Goal: Task Accomplishment & Management: Complete application form

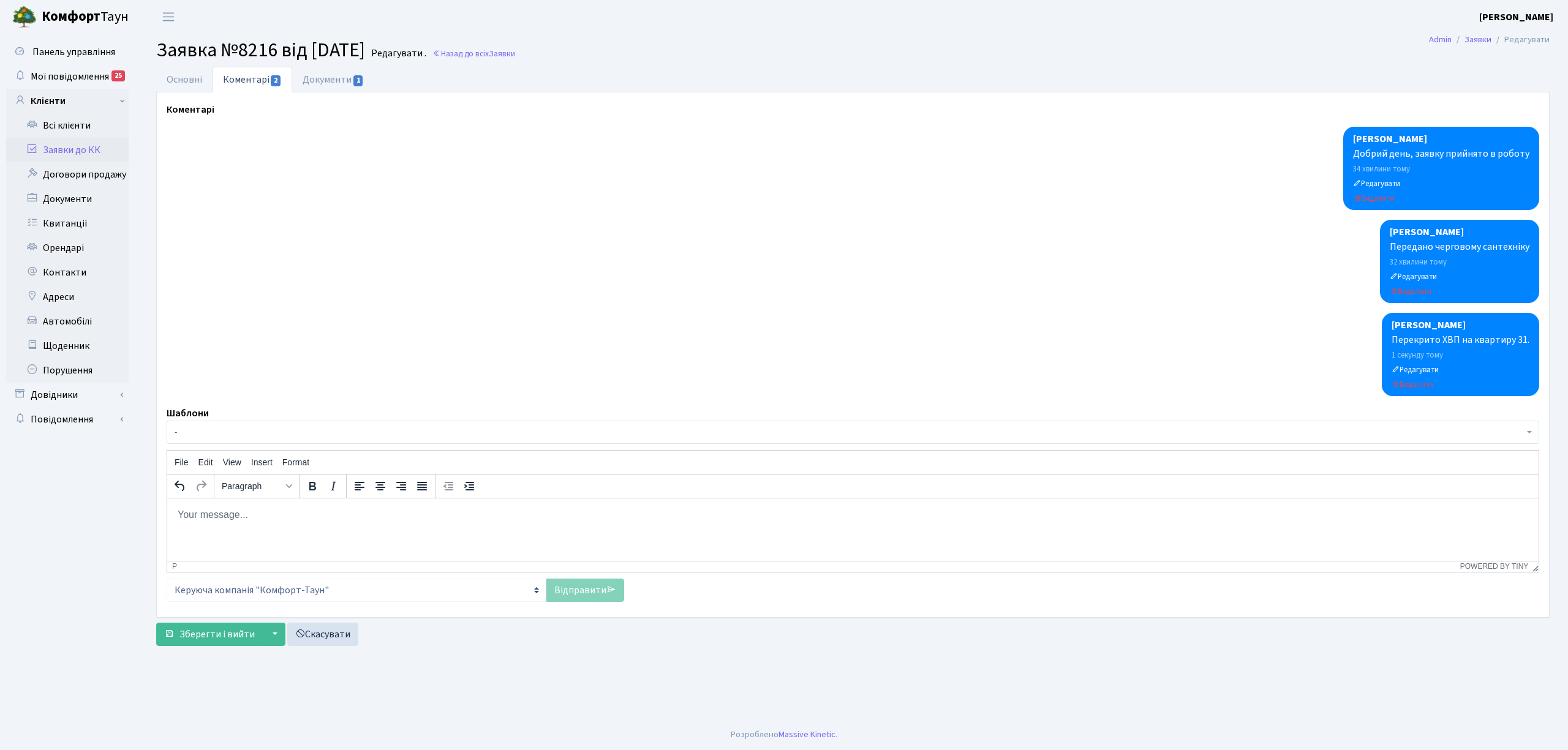
click at [89, 161] on link "Заявки до КК" at bounding box center [67, 150] width 122 height 24
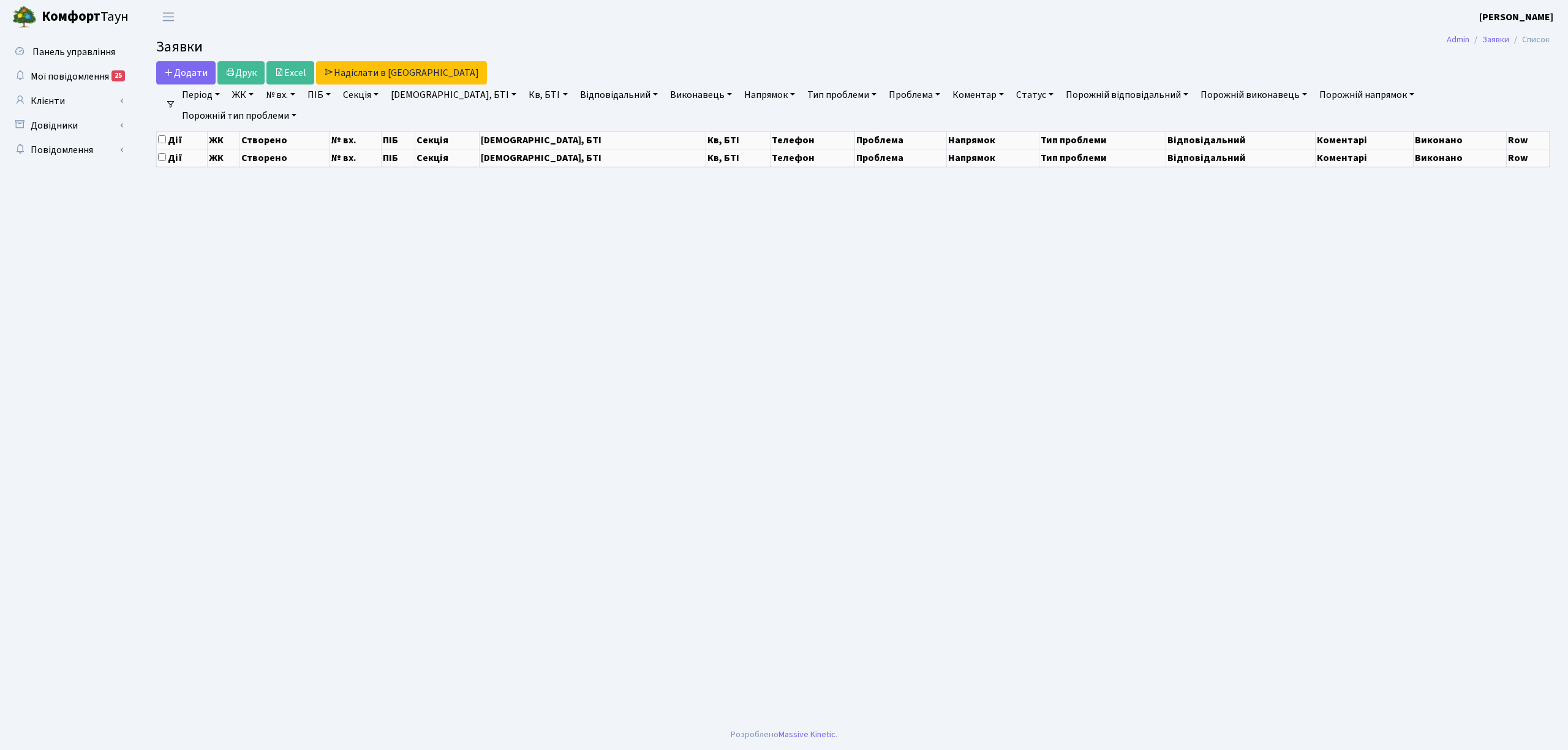
select select "25"
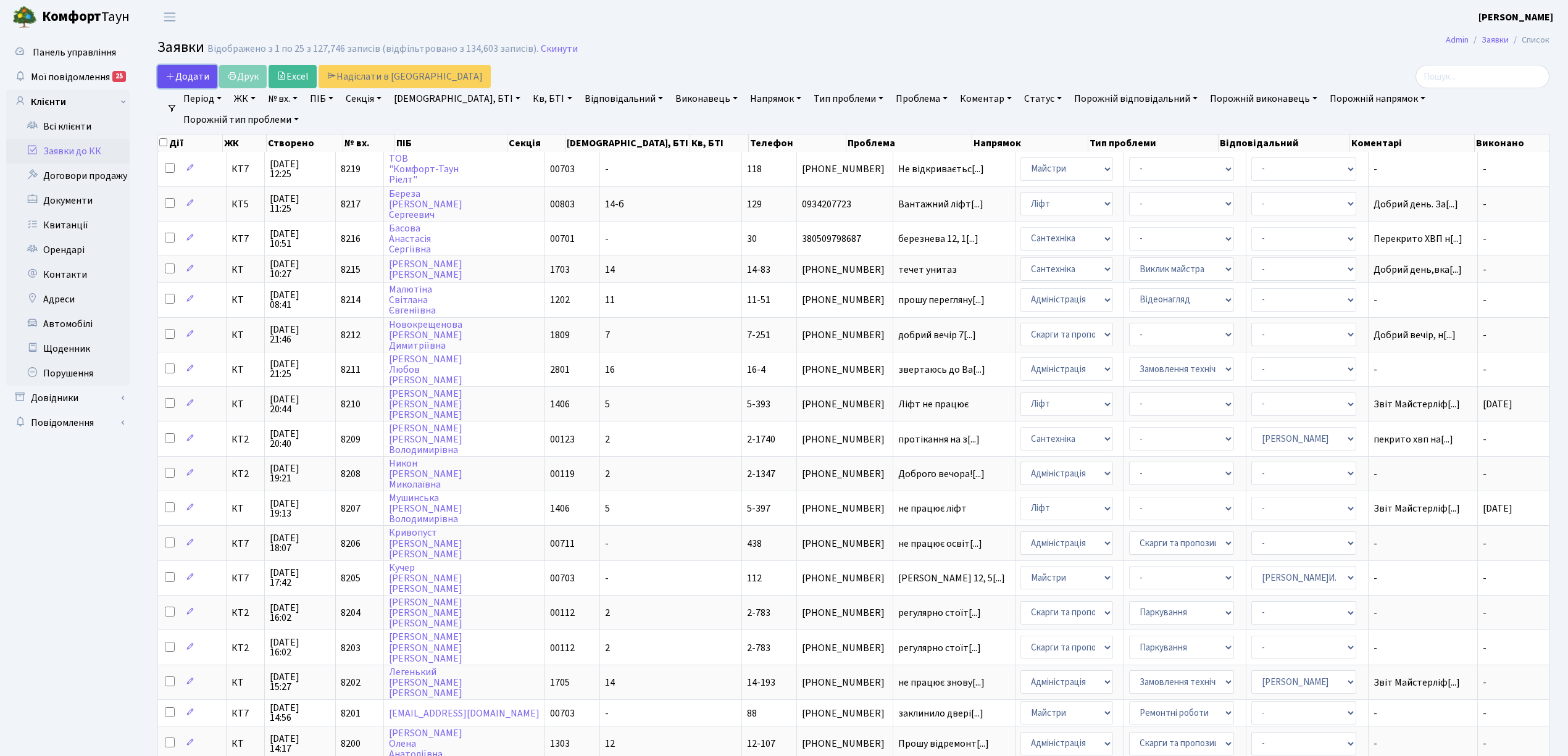
click at [206, 70] on span "Додати" at bounding box center [188, 76] width 44 height 13
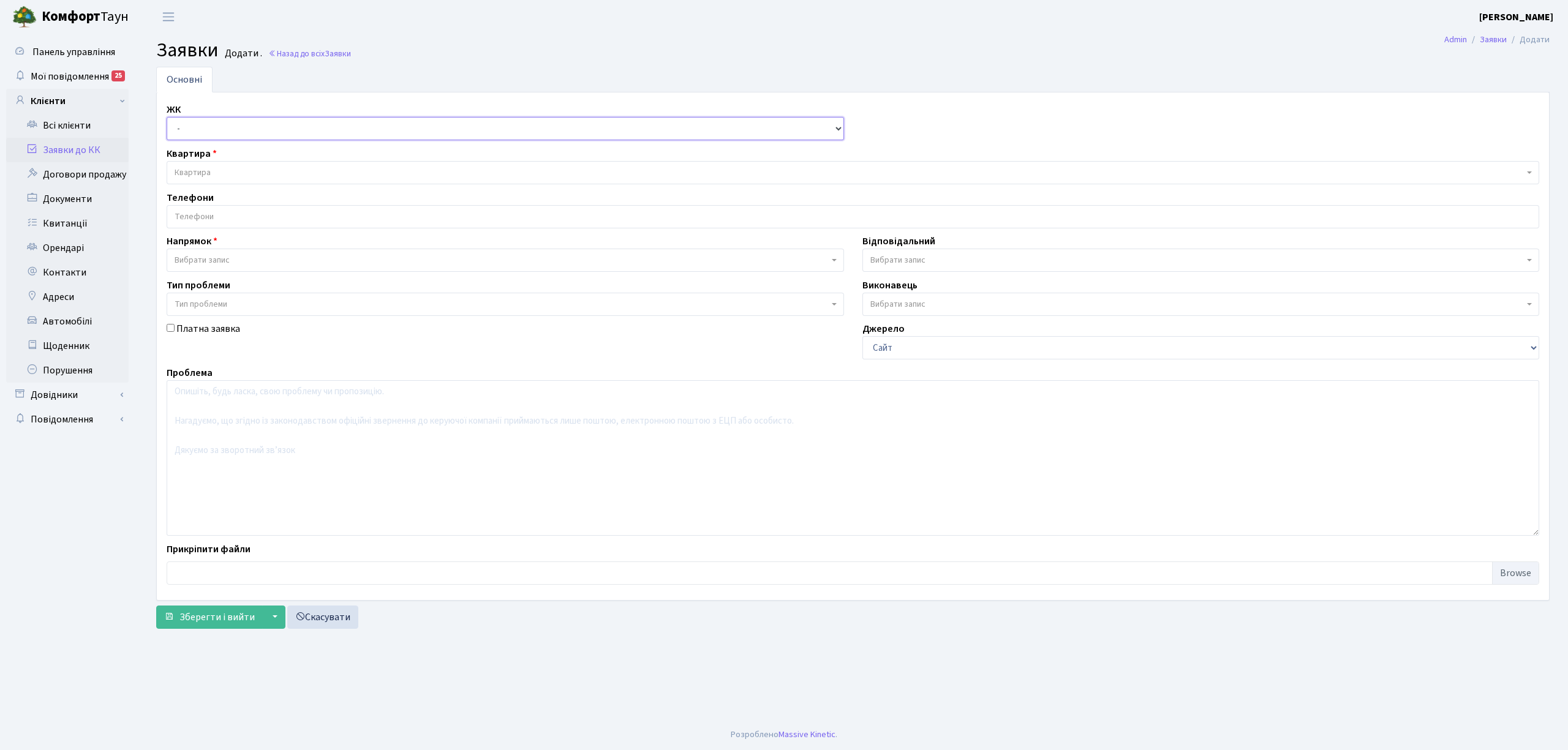
drag, startPoint x: 0, startPoint y: 0, endPoint x: 201, endPoint y: 125, distance: 236.7
click at [201, 125] on select "- КТ, вул. Регенераторна, 4 КТ2, просп. Соборності, 17 КТ3, вул. Березнева, 16 …" at bounding box center [506, 128] width 678 height 24
select select "305"
click at [167, 118] on select "- КТ, вул. Регенераторна, 4 КТ2, просп. Соборності, 17 КТ3, вул. Березнева, 16 …" at bounding box center [506, 128] width 678 height 24
select select
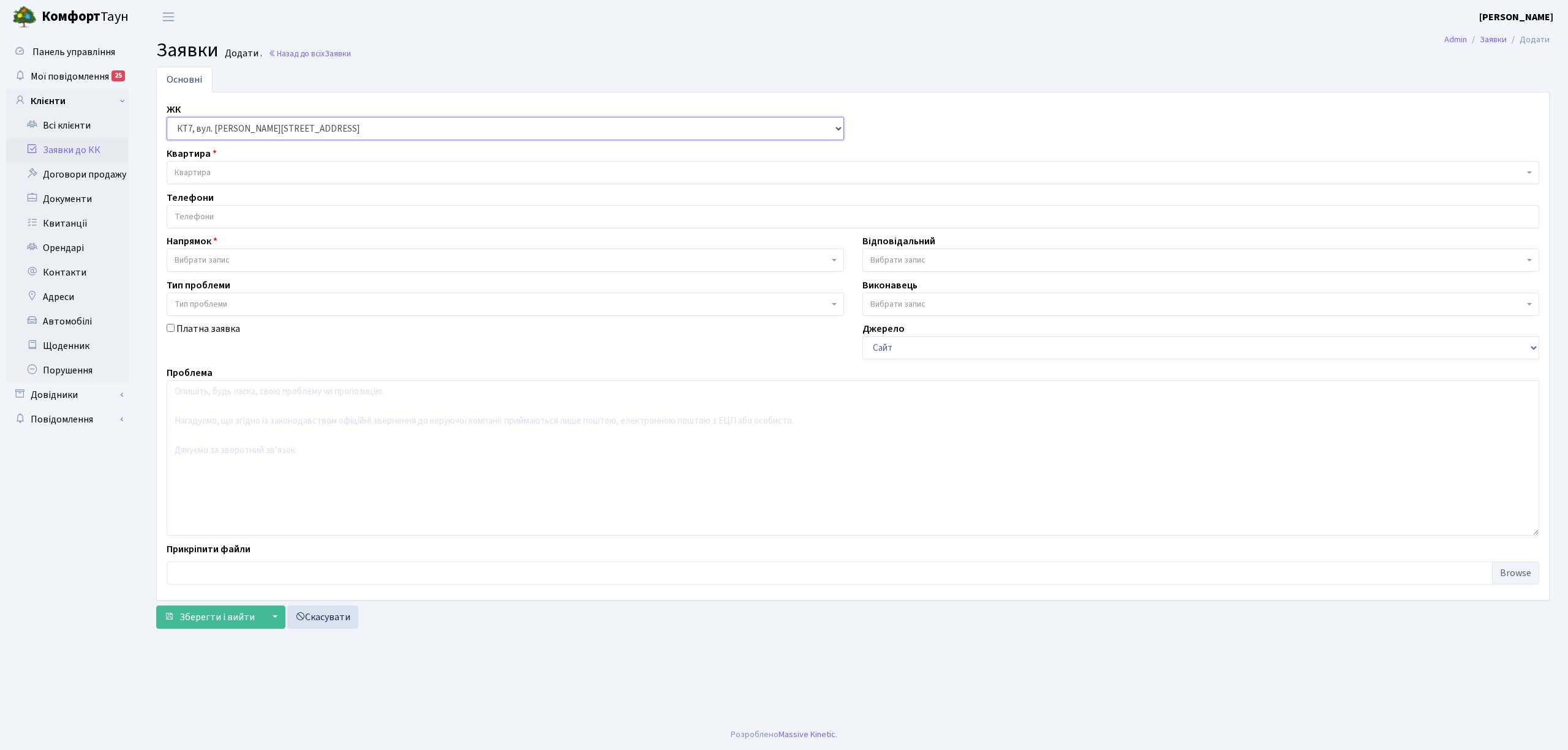
select select
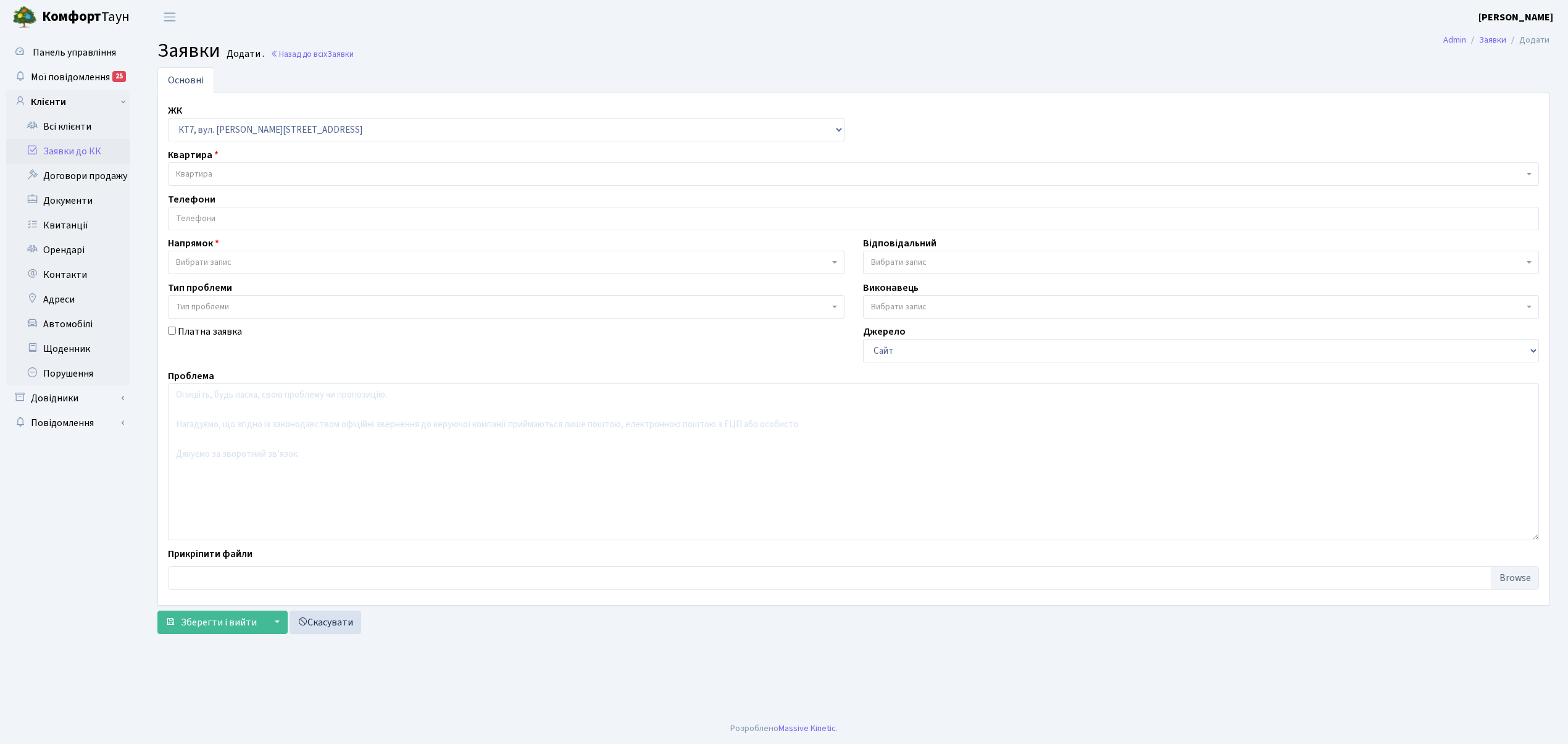
click at [248, 168] on span "Квартира" at bounding box center [854, 173] width 1372 height 24
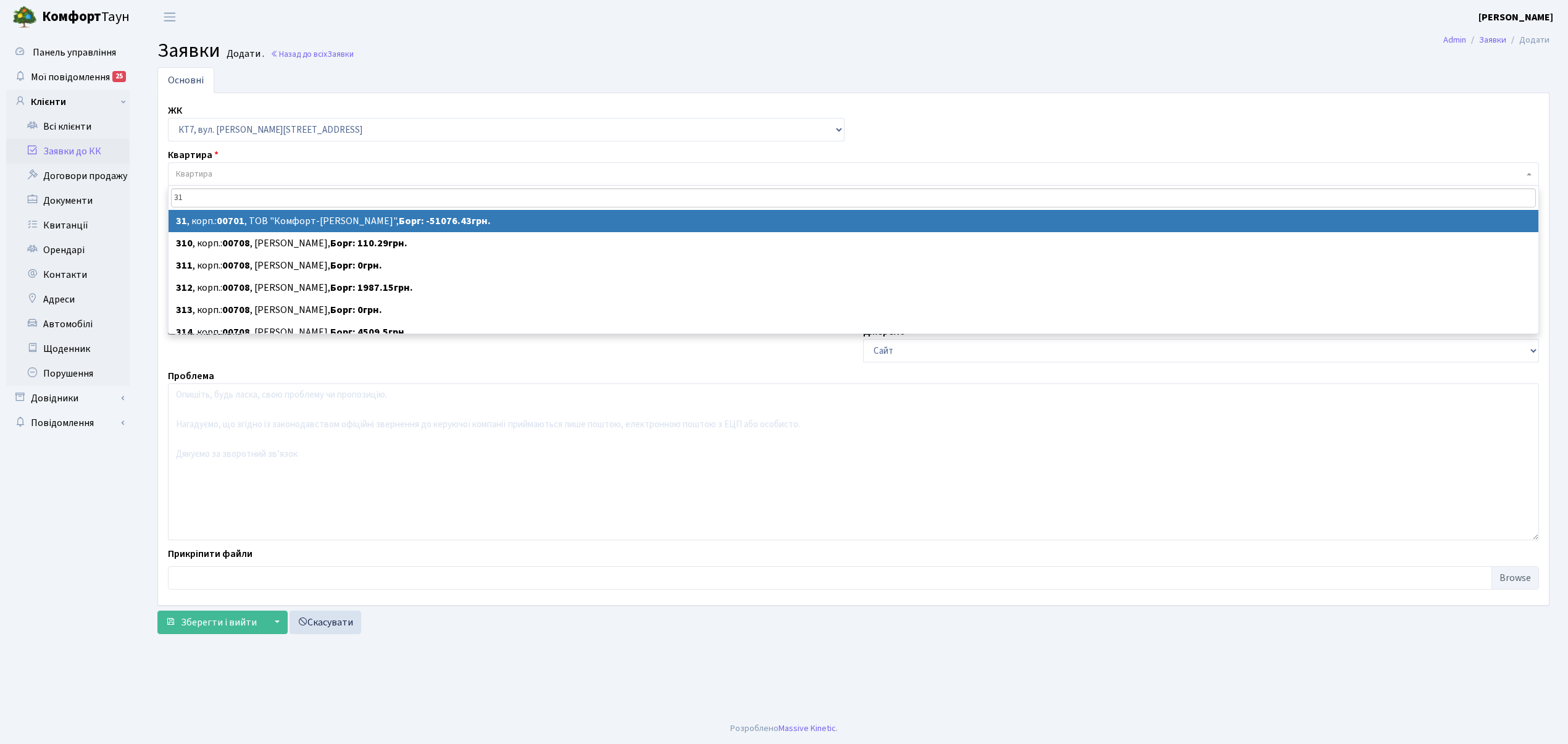
type input "31"
select select
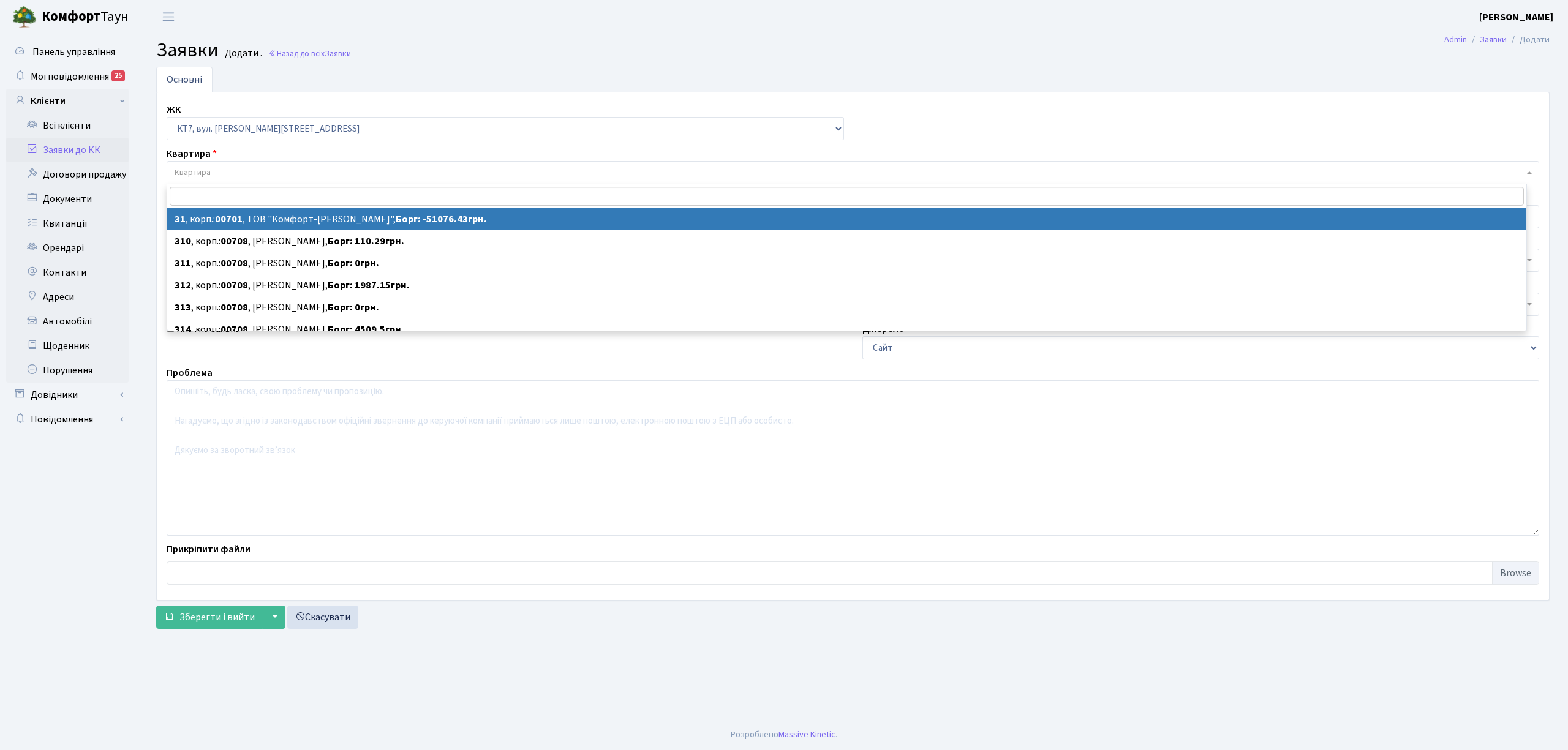
select select "18365"
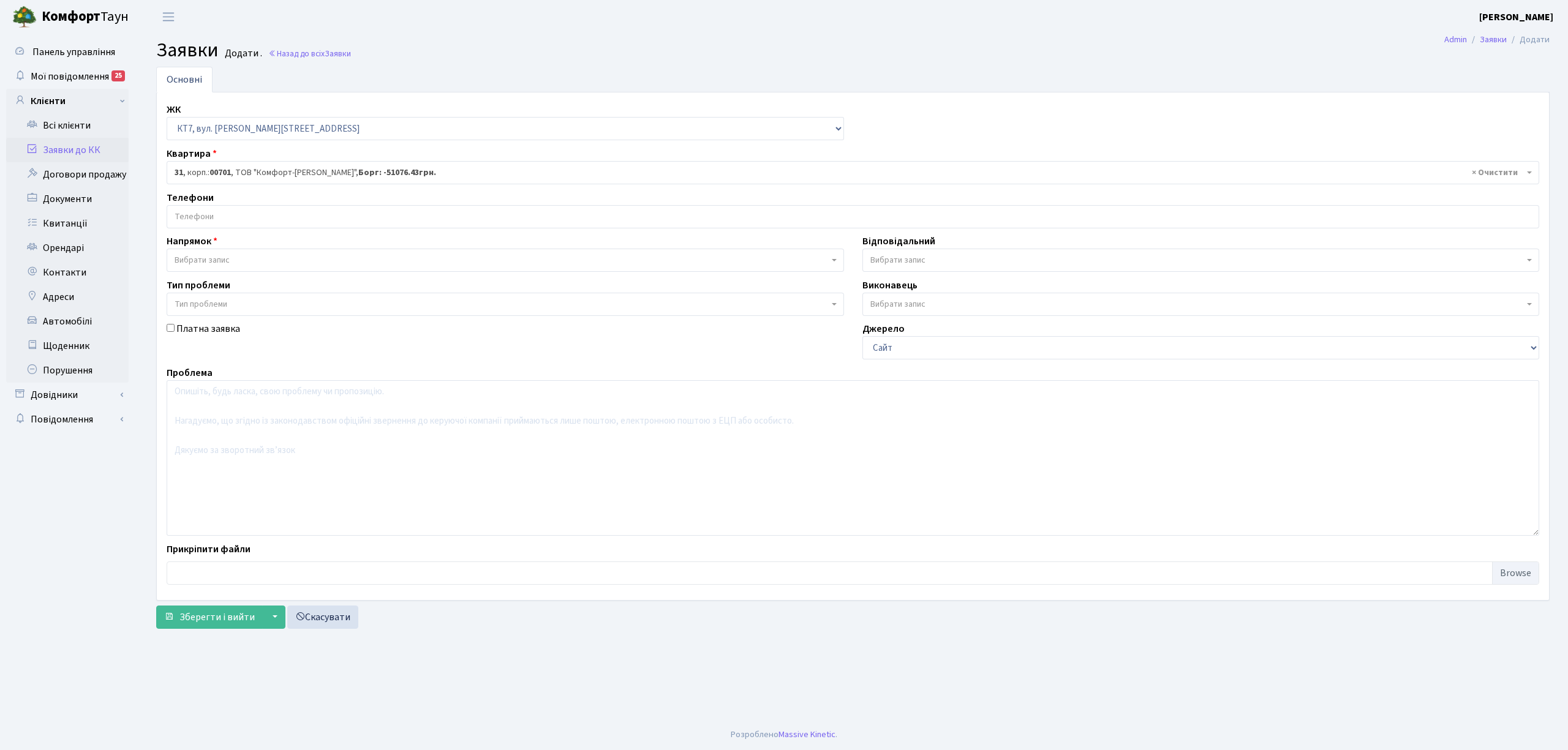
click at [266, 213] on input "search" at bounding box center [853, 217] width 1371 height 22
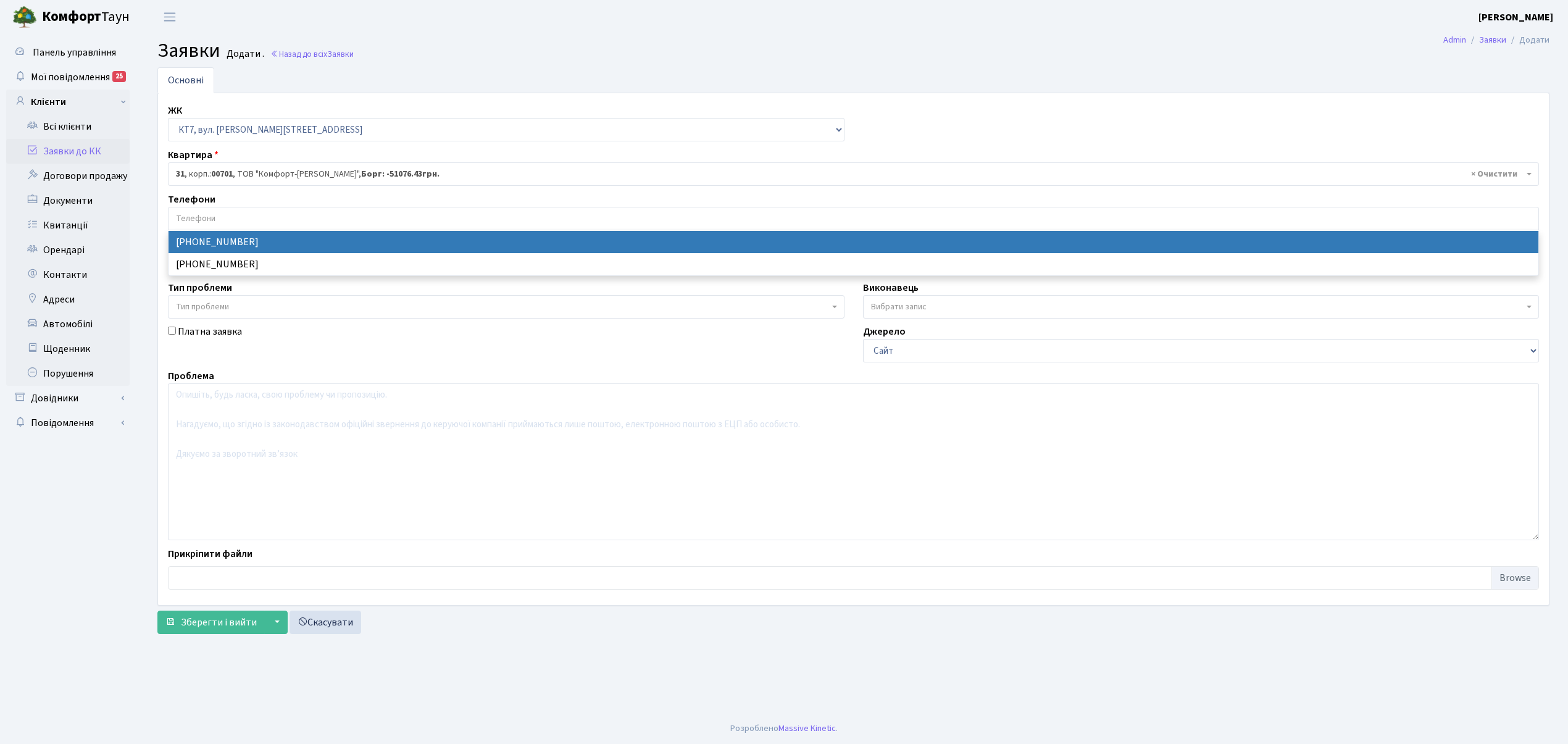
select select "97702"
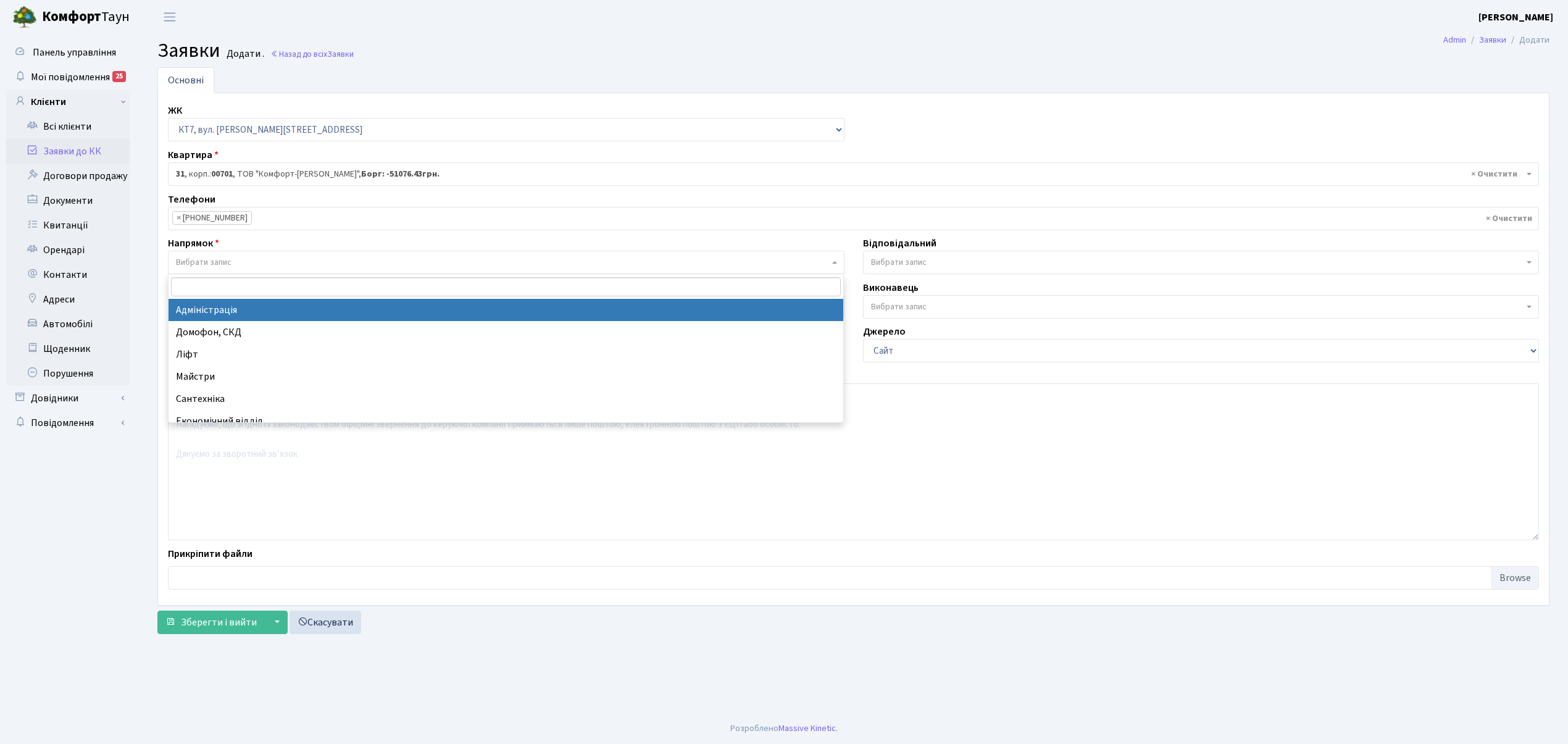
click at [246, 258] on span "Вибрати запис" at bounding box center [503, 262] width 653 height 12
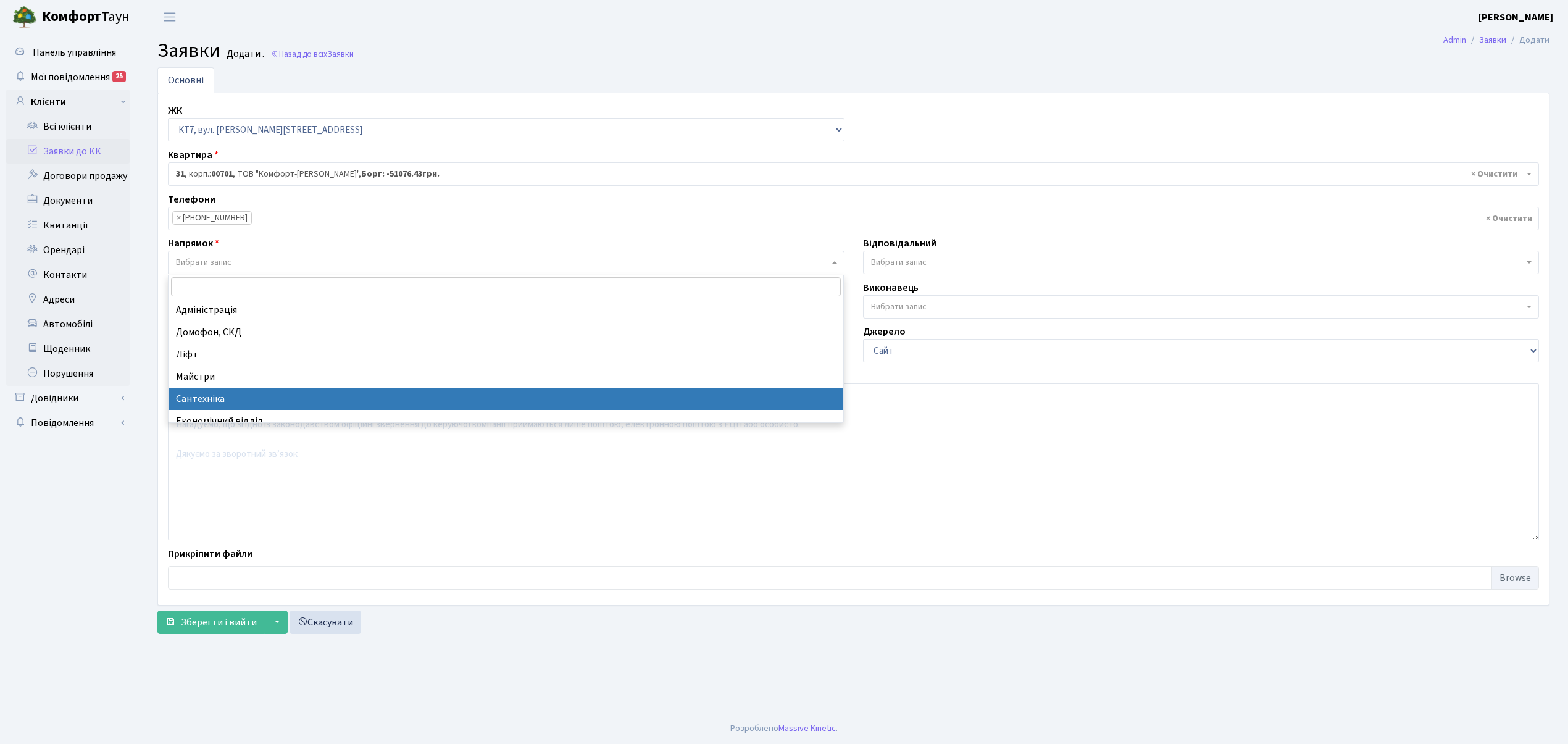
select select "2"
select select
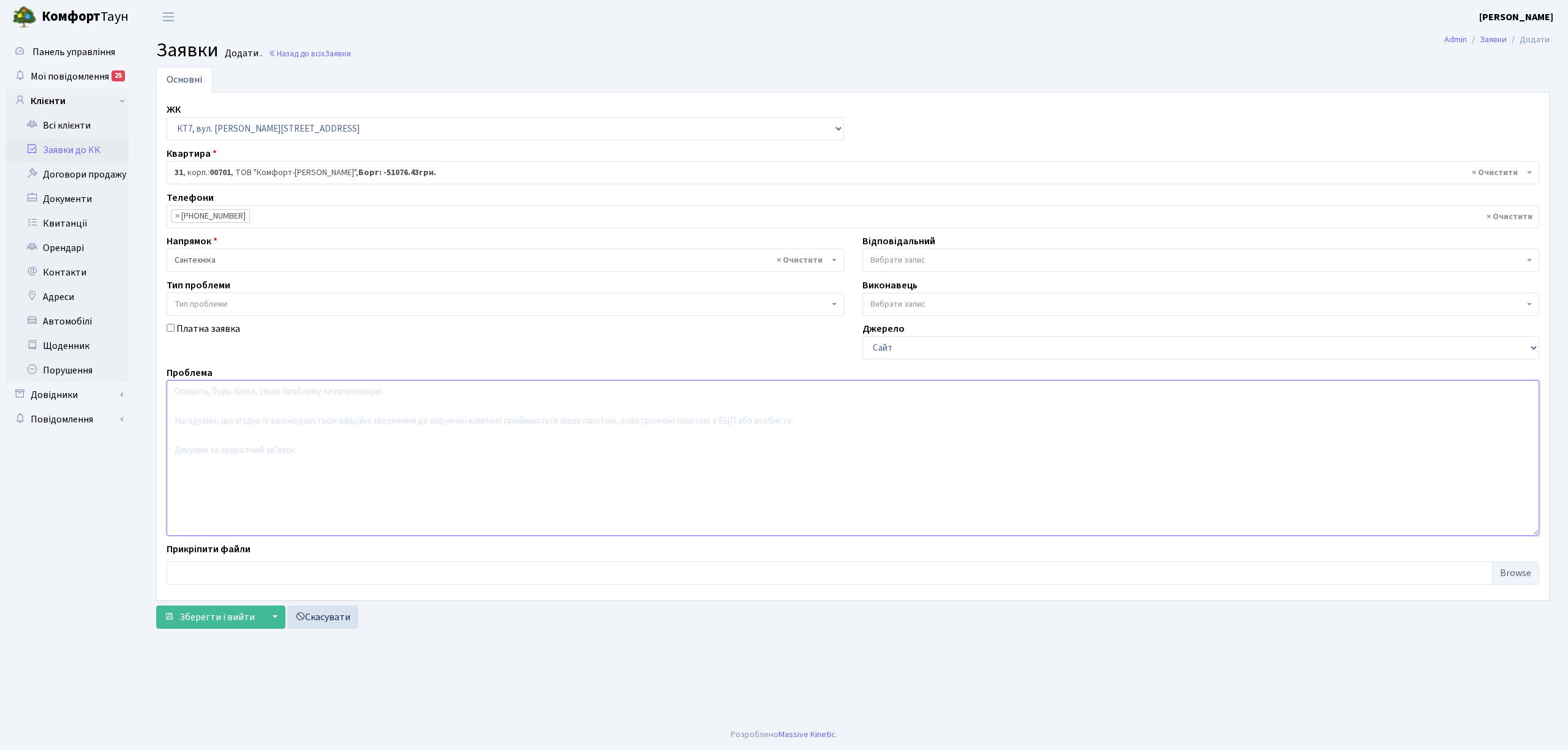
click at [267, 491] on textarea at bounding box center [853, 458] width 1373 height 155
type textarea "заміна стоякового крана"
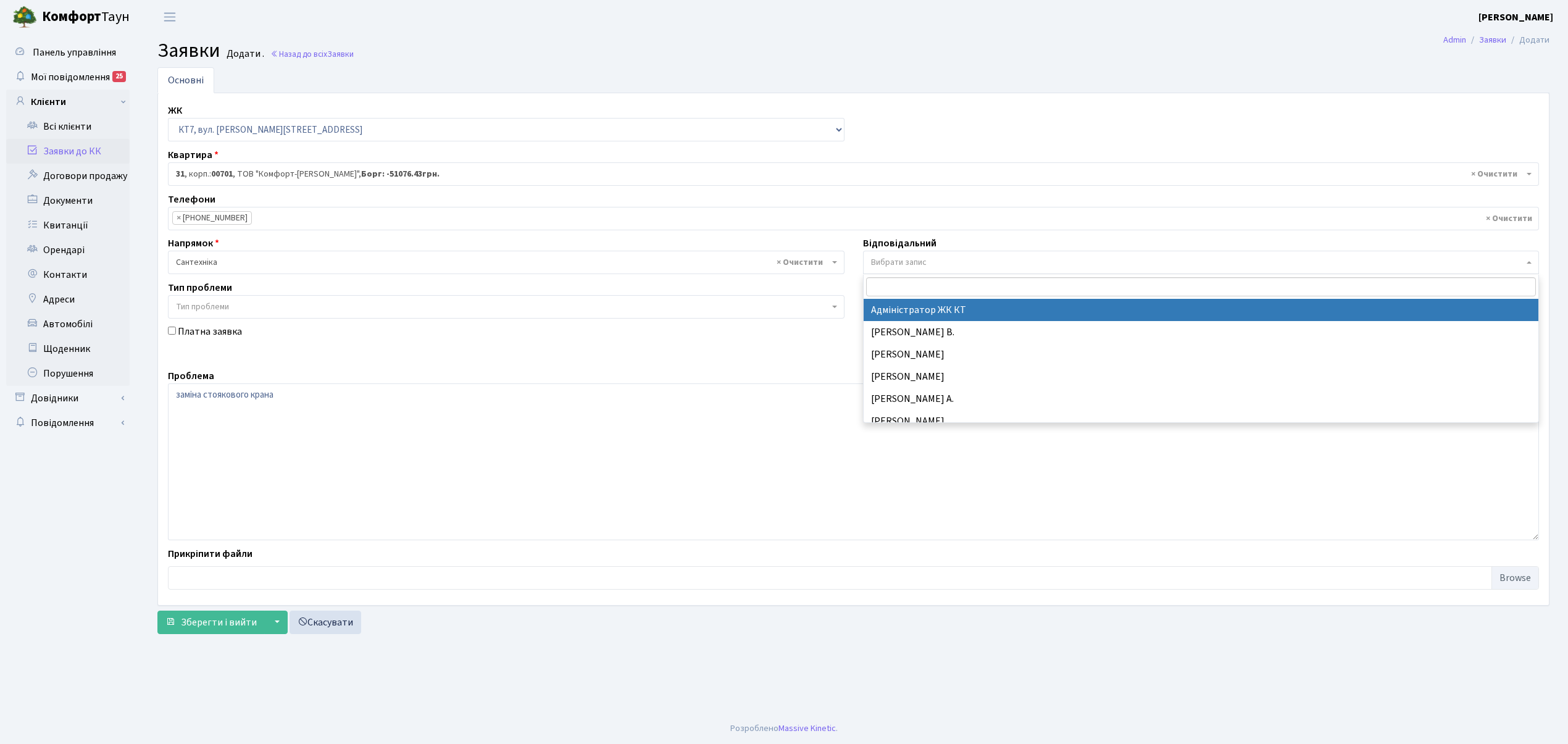
click at [954, 260] on span "Вибрати запис" at bounding box center [1197, 262] width 653 height 12
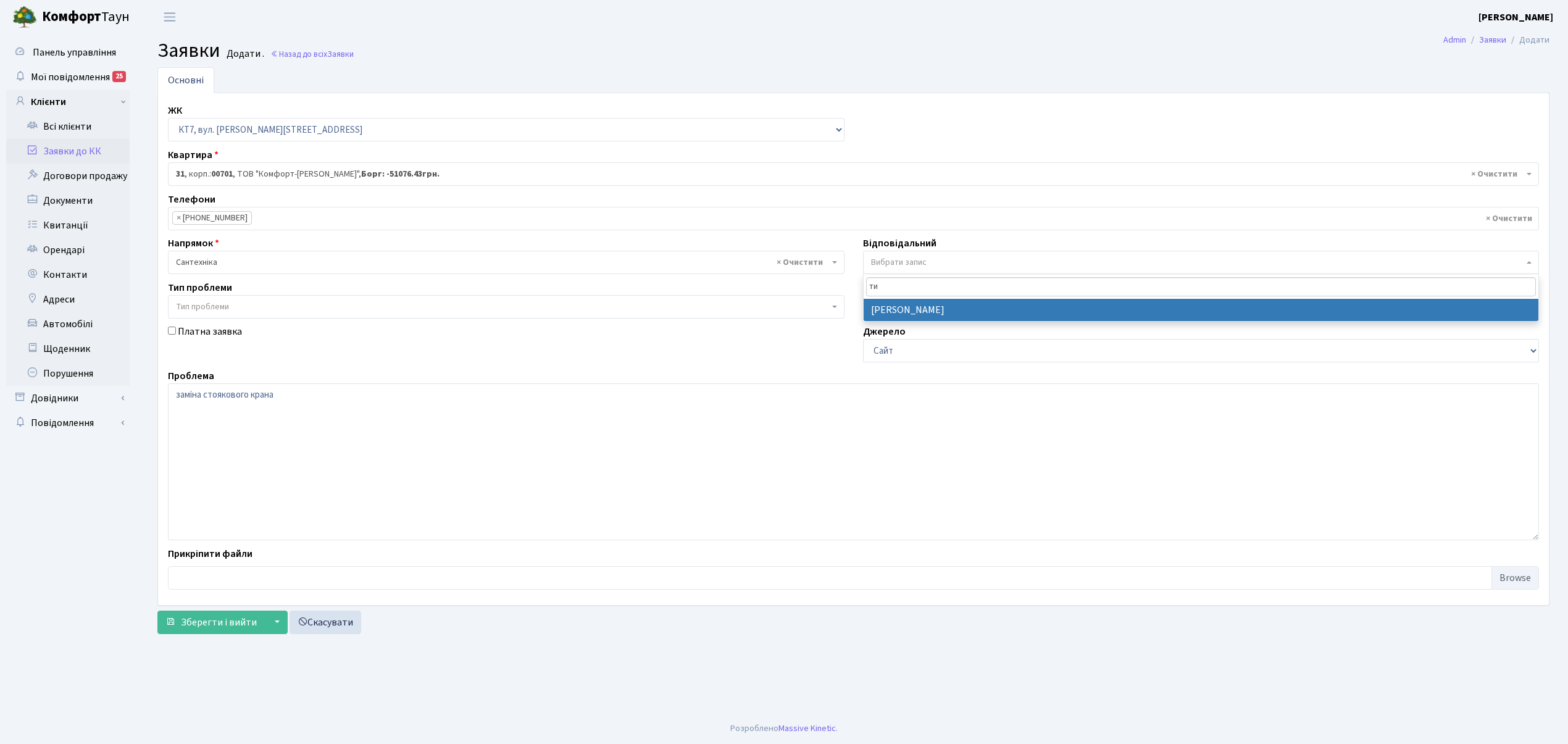
type input "ти"
select select "67"
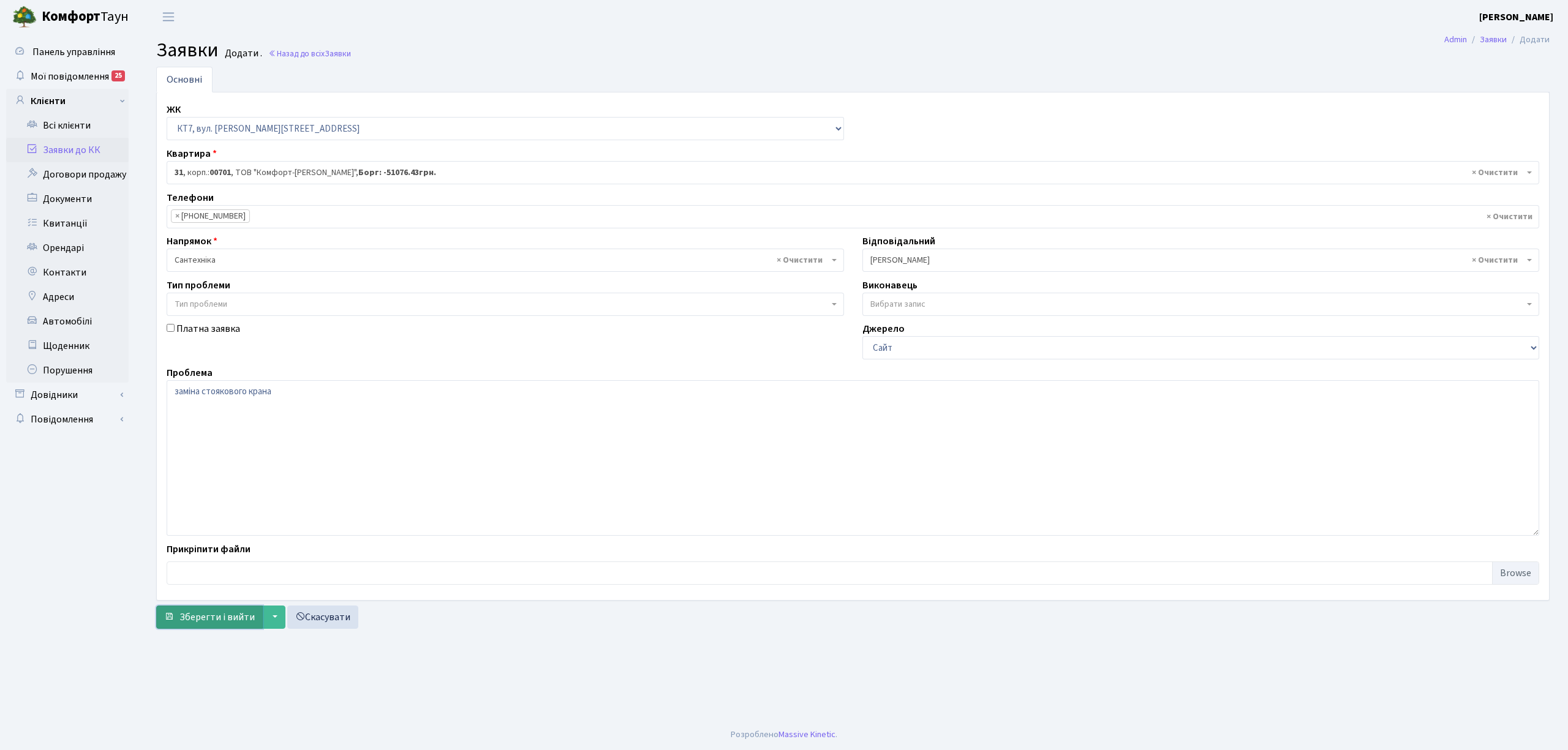
click at [226, 618] on span "Зберегти і вийти" at bounding box center [217, 616] width 75 height 13
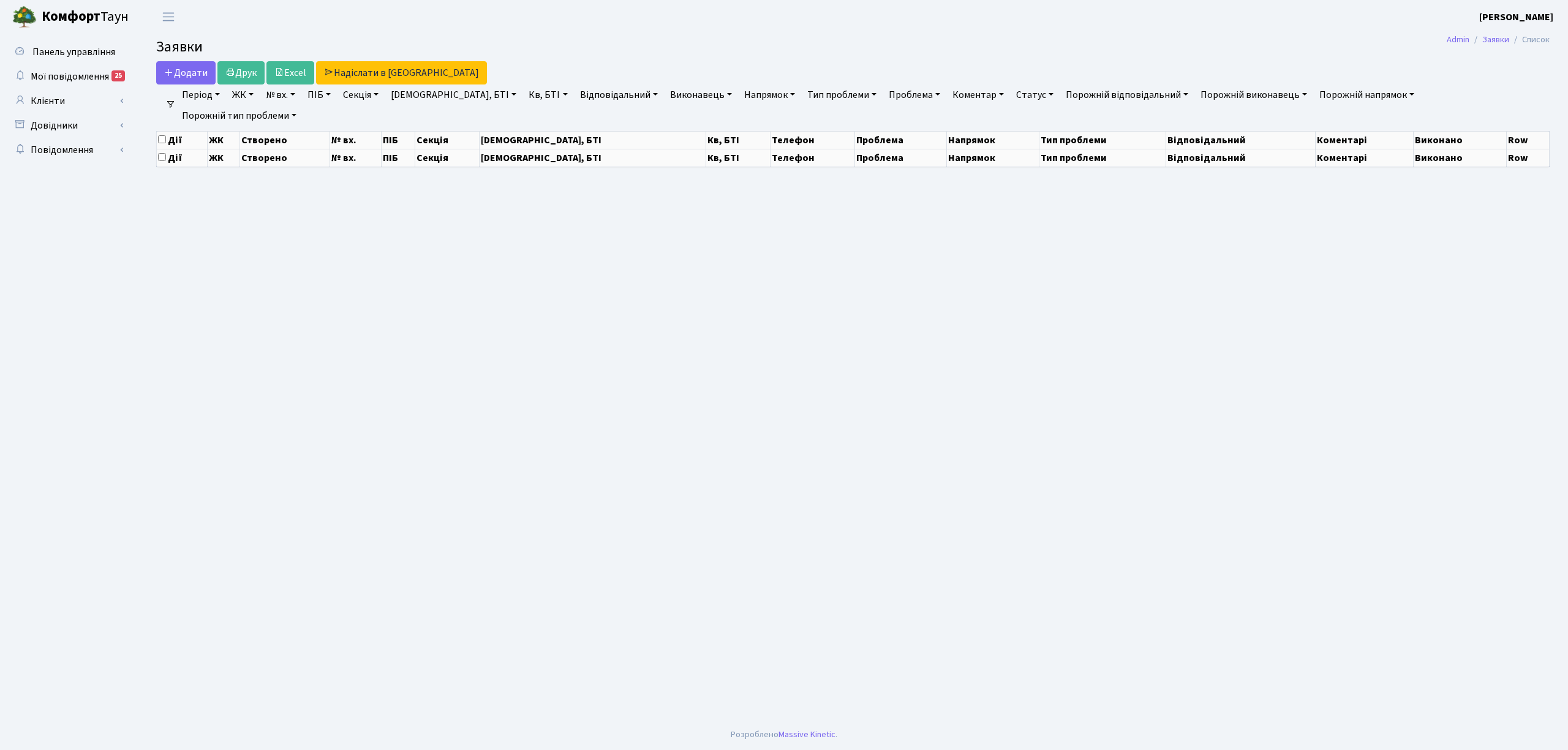
select select "25"
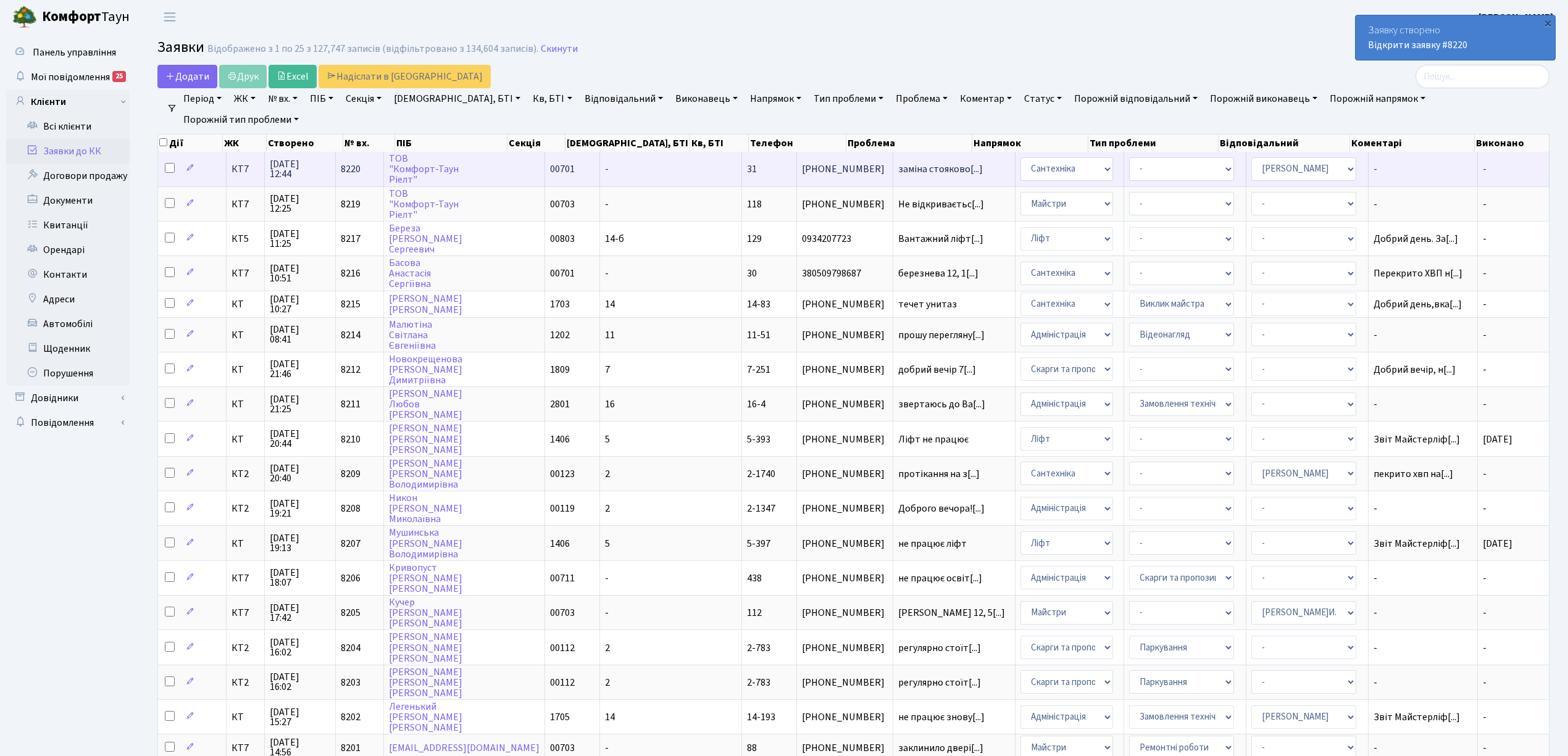
click at [240, 173] on span "КТ7" at bounding box center [246, 169] width 28 height 10
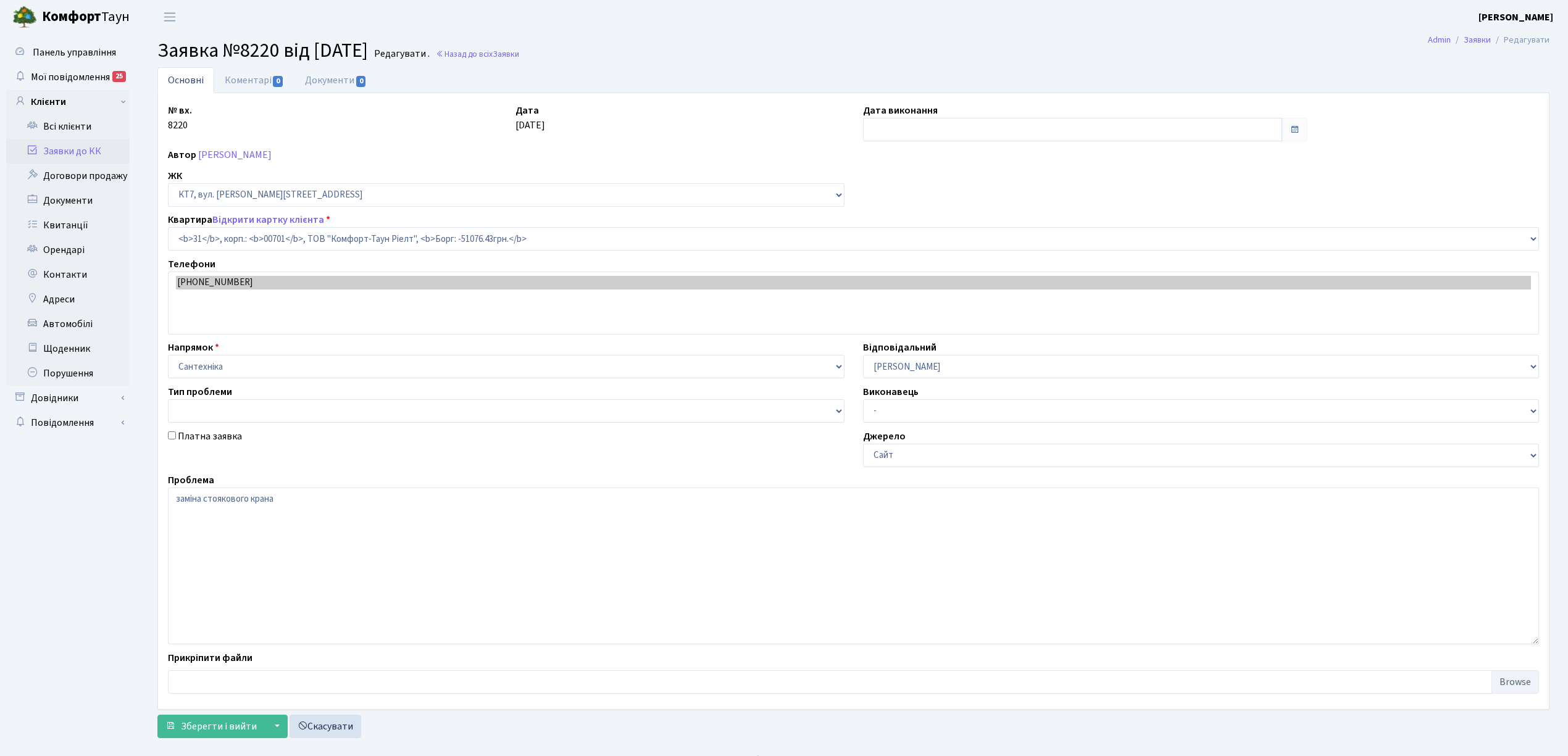
select select "18365"
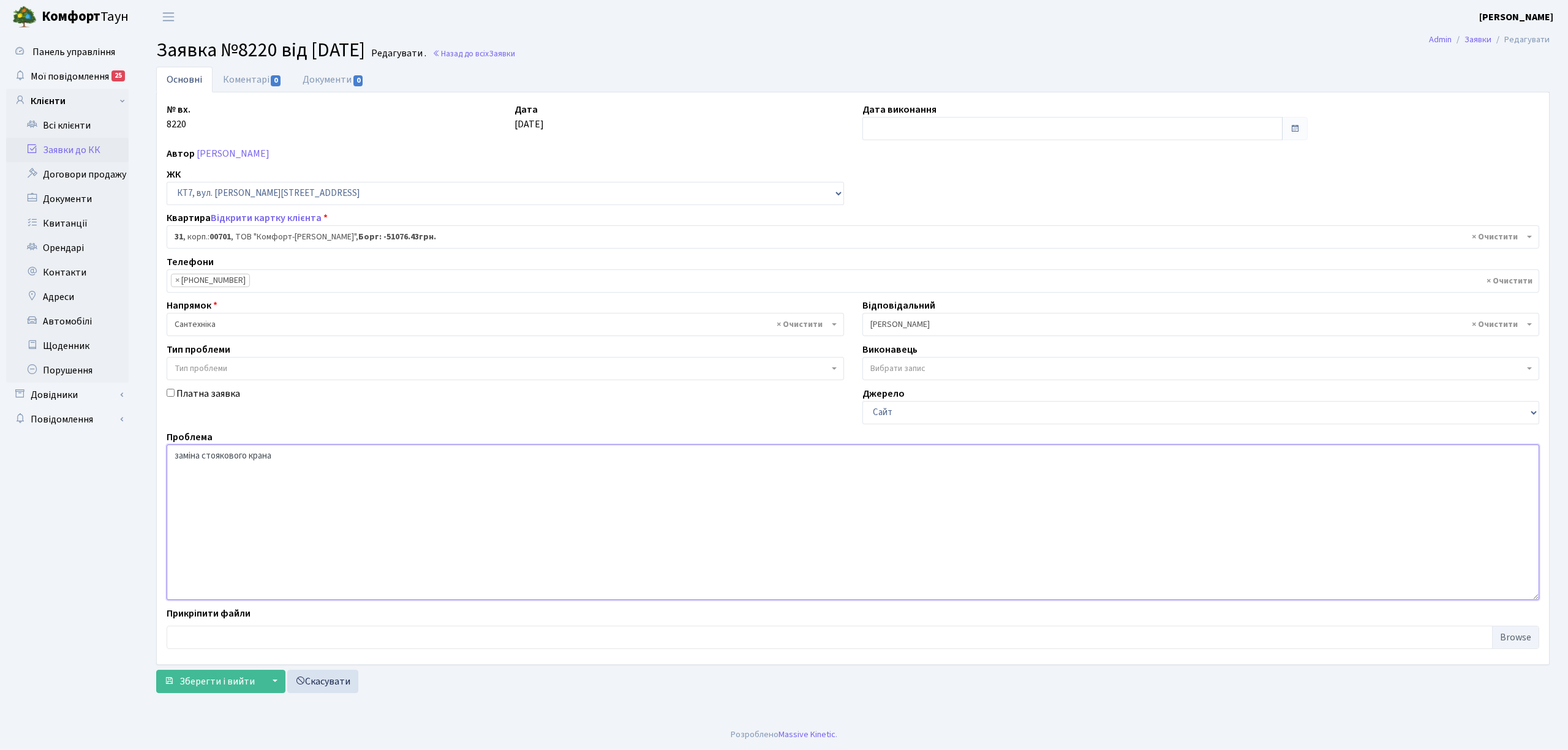
click at [398, 465] on textarea "заміна стоякового крана" at bounding box center [853, 522] width 1373 height 155
type textarea "заміна стоякового крана кт [PHONE_NUMBER]"
click at [236, 685] on span "Зберегти і вийти" at bounding box center [217, 681] width 75 height 13
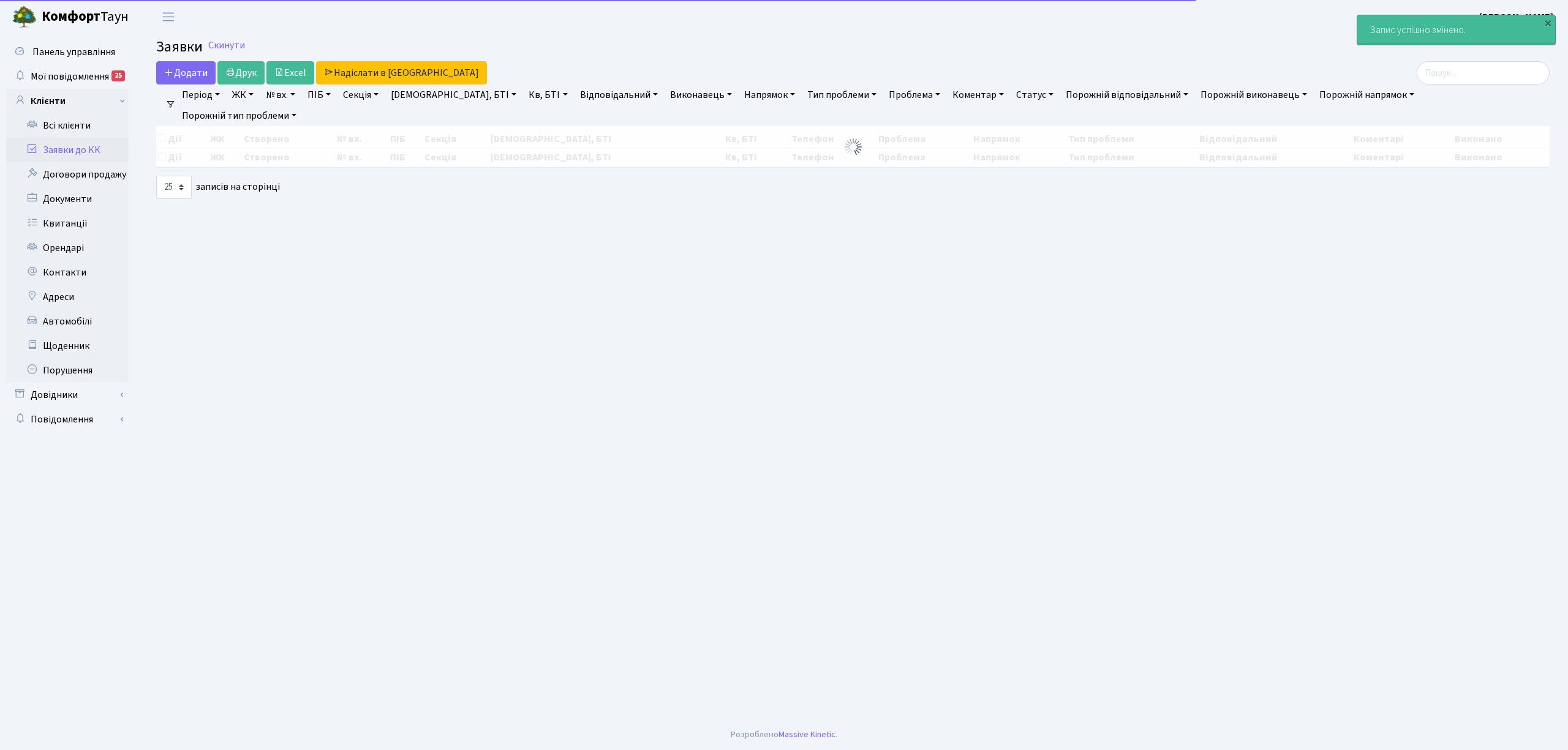
select select "25"
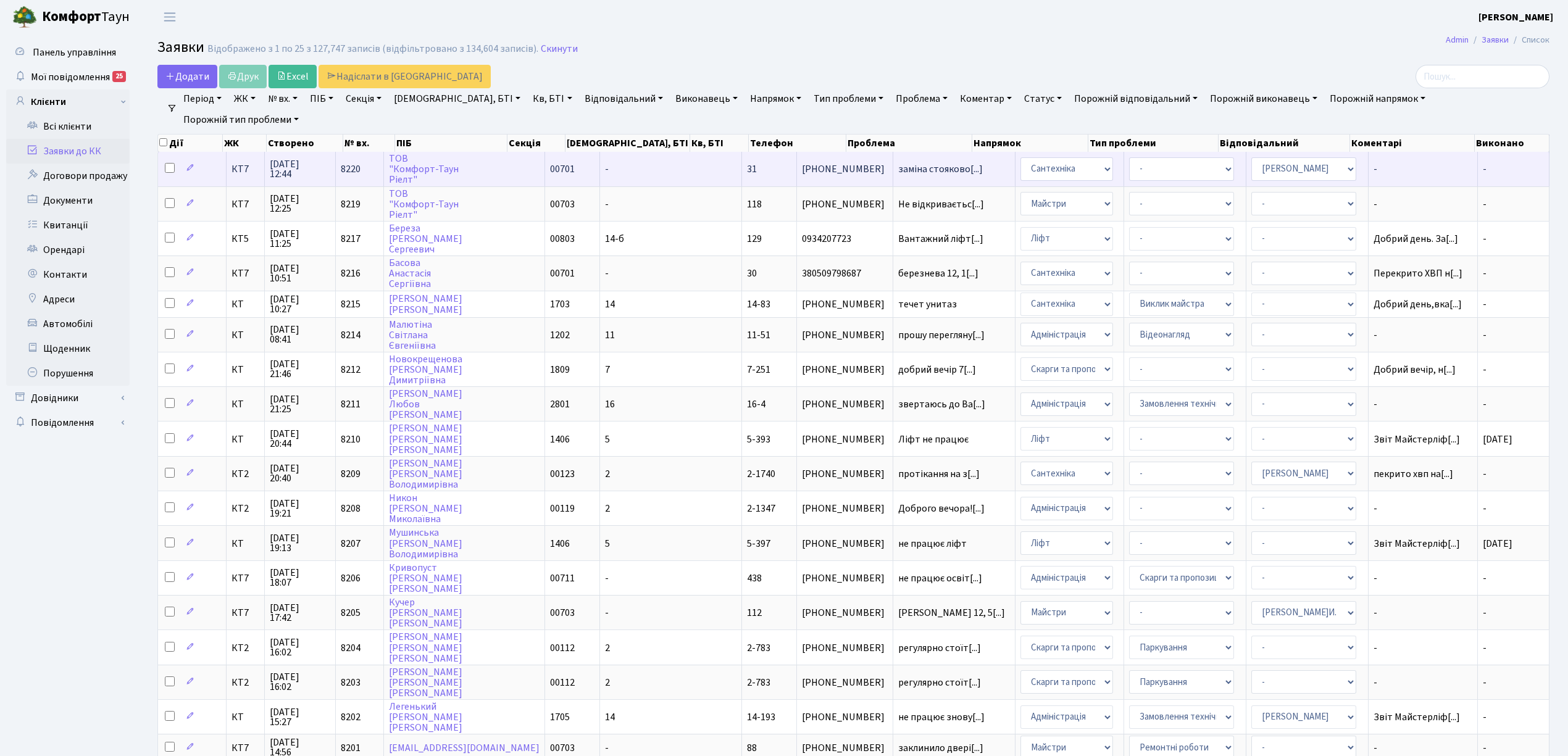
click at [246, 165] on span "КТ7" at bounding box center [246, 169] width 28 height 10
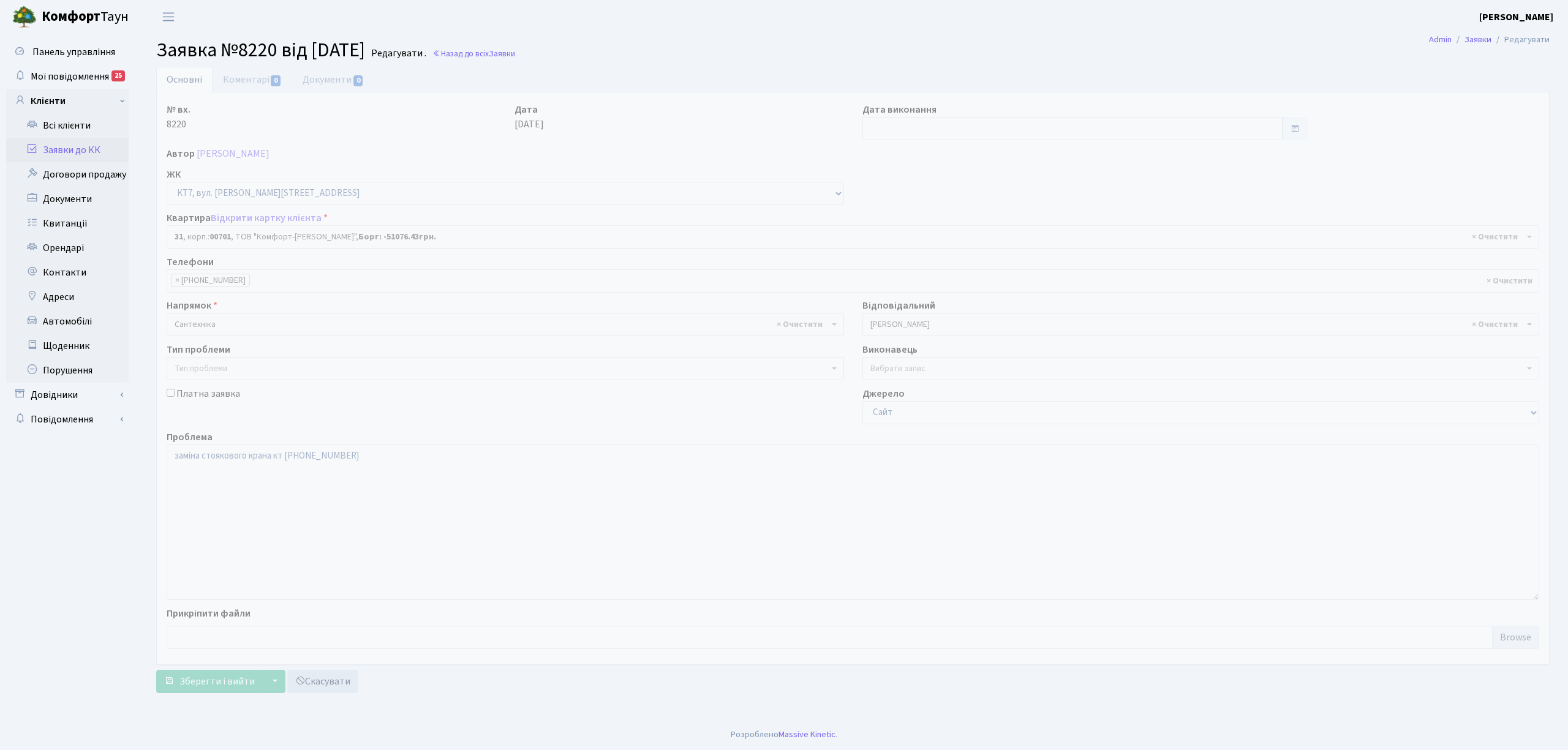
select select "18365"
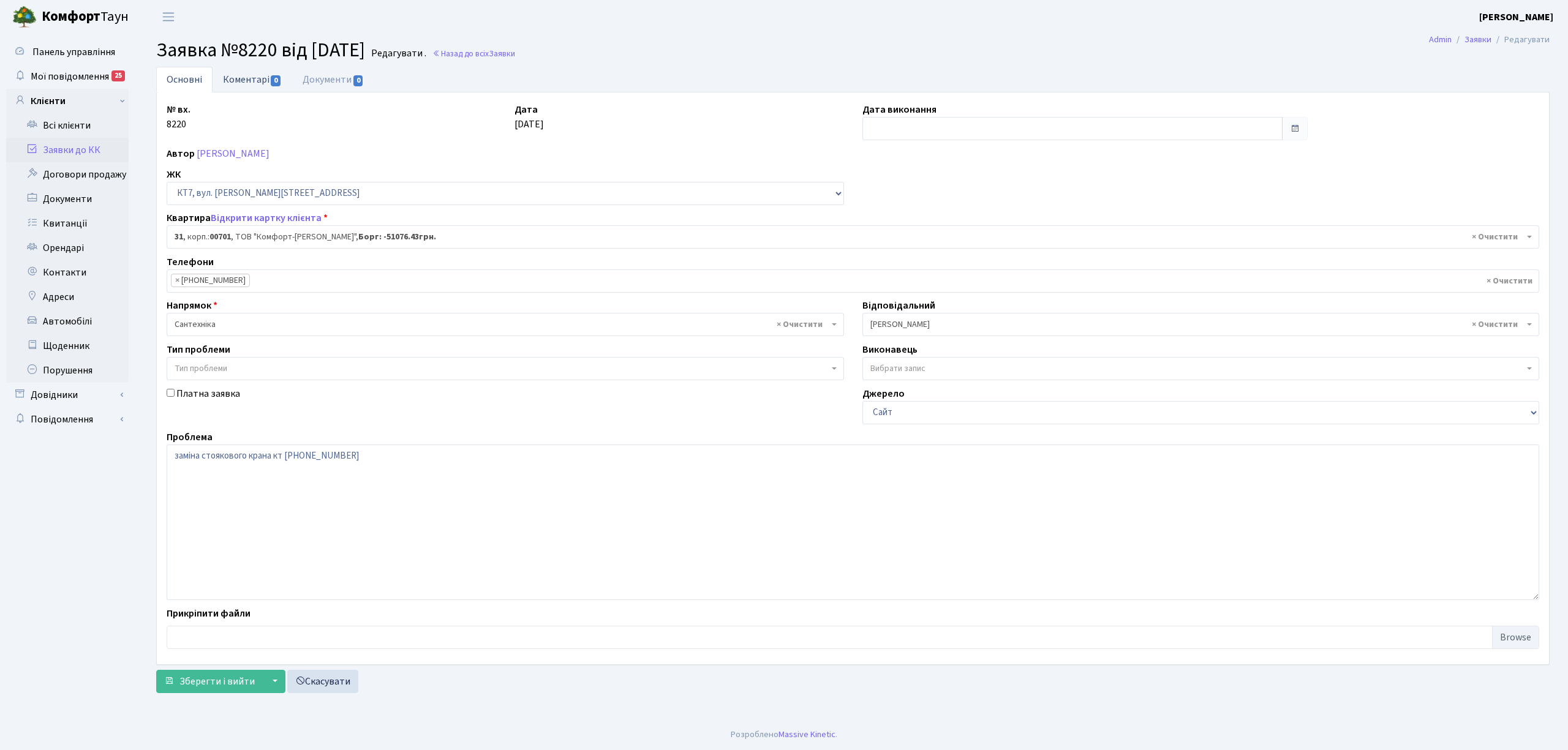
click at [247, 75] on link "Коментарі 0" at bounding box center [252, 79] width 79 height 25
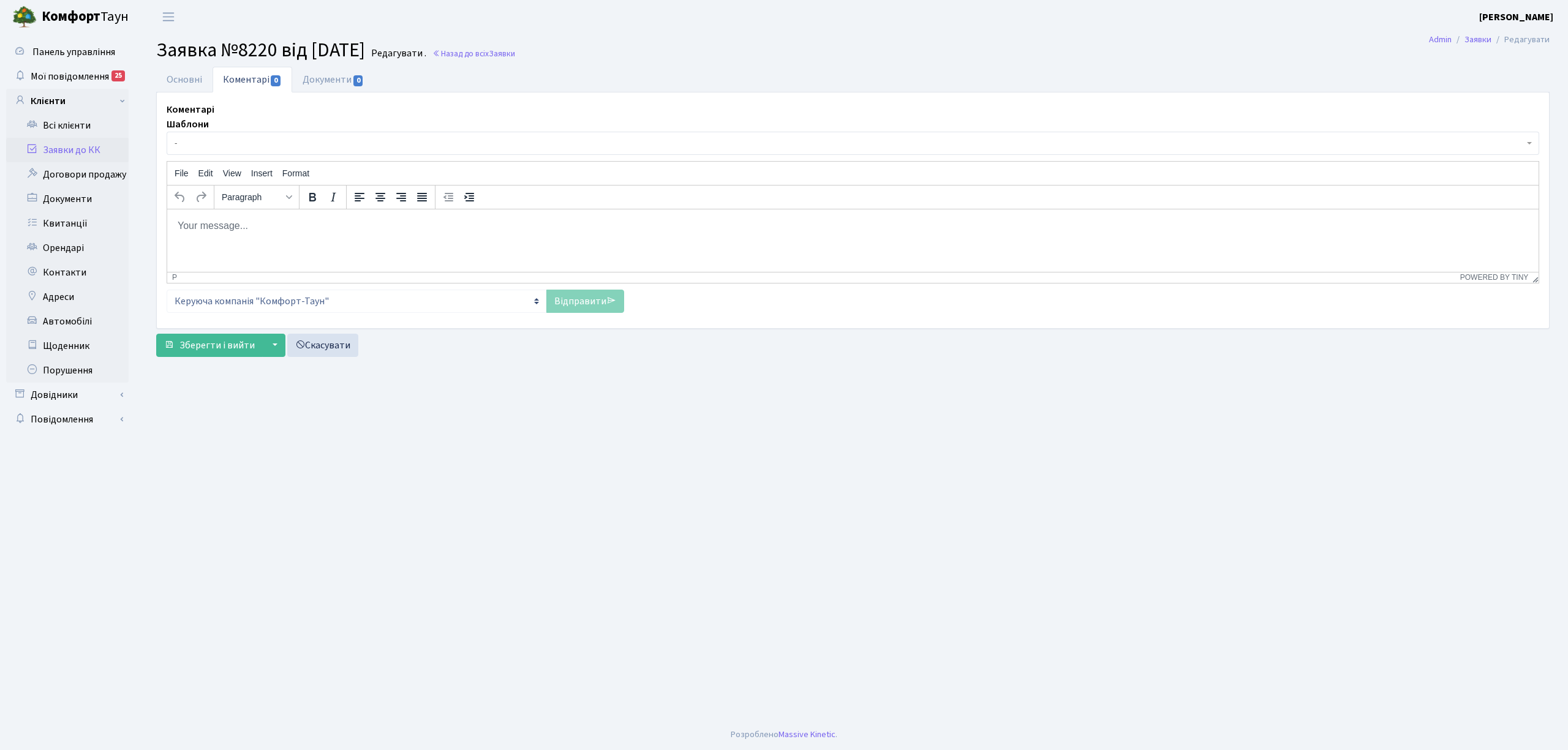
click at [247, 142] on span "-" at bounding box center [849, 143] width 1350 height 12
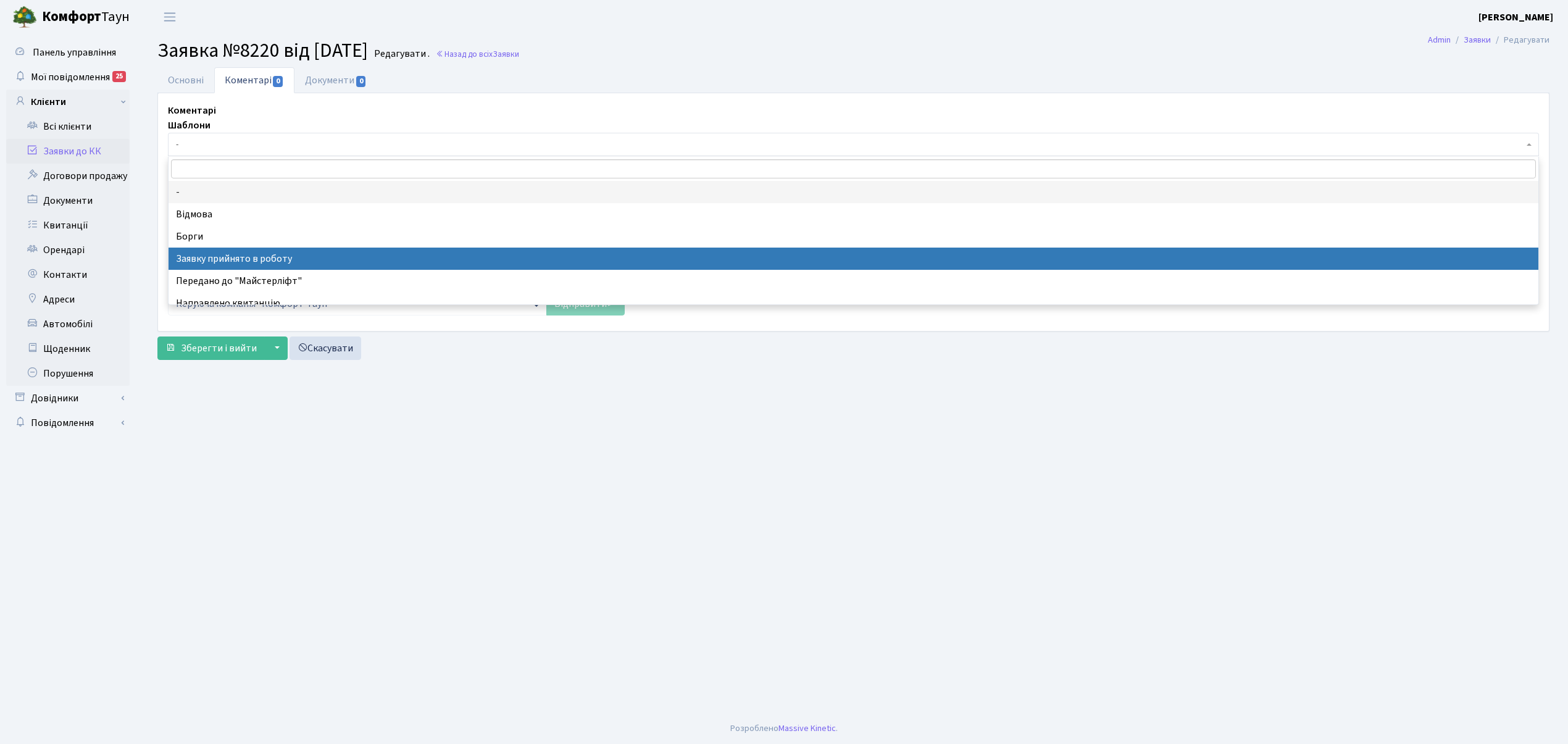
select select "7"
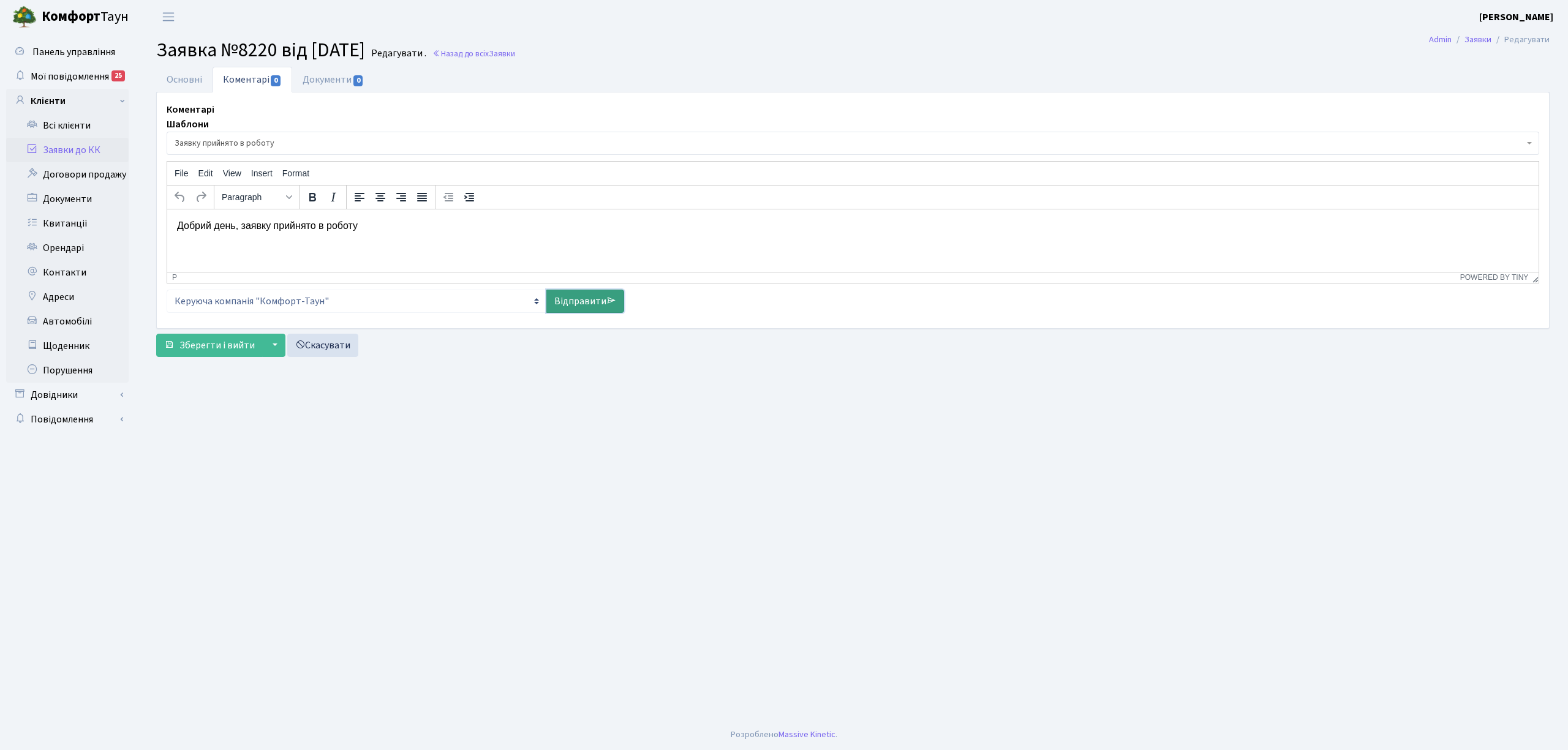
click at [572, 310] on link "Відправити" at bounding box center [585, 301] width 78 height 24
select select
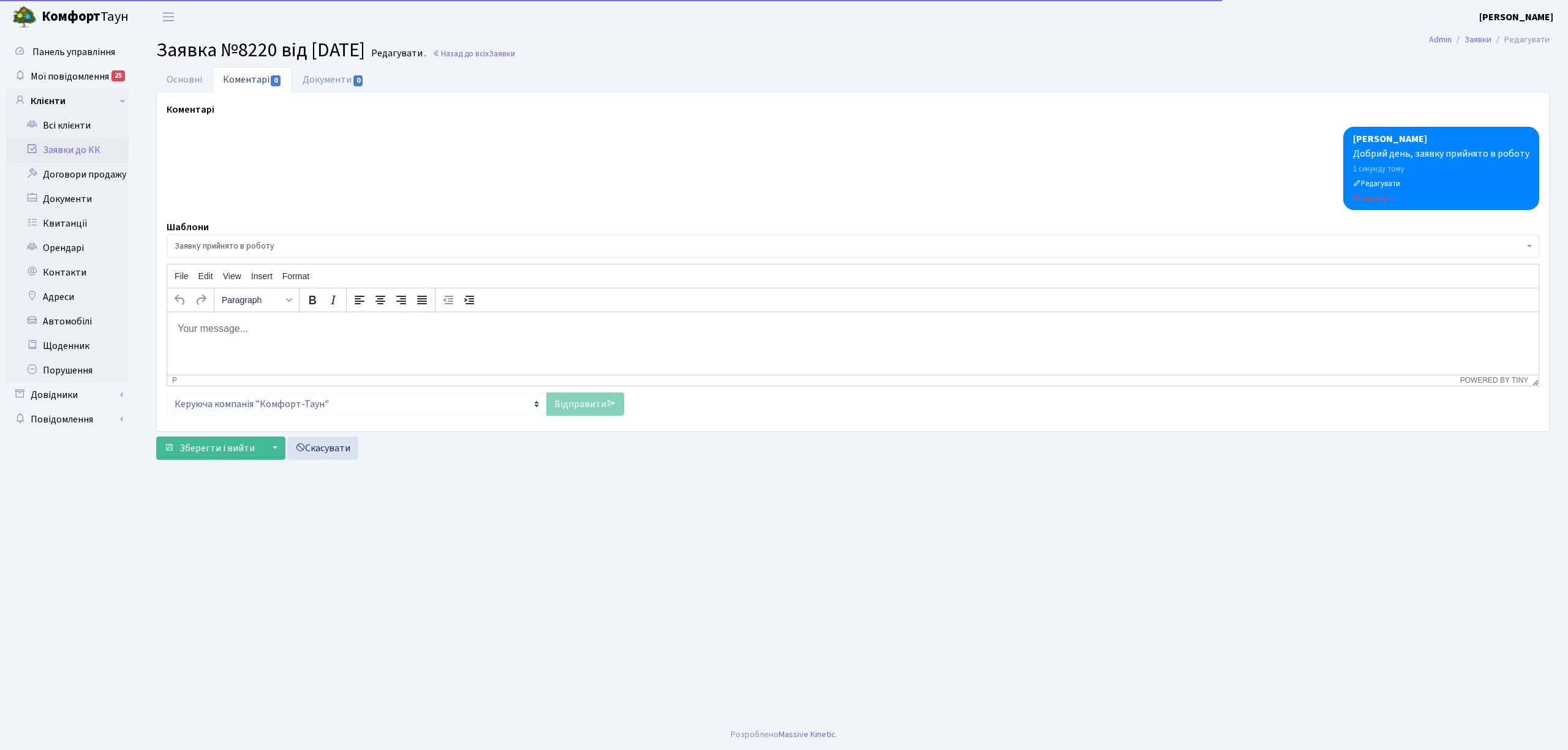
click at [533, 317] on html at bounding box center [853, 328] width 1371 height 33
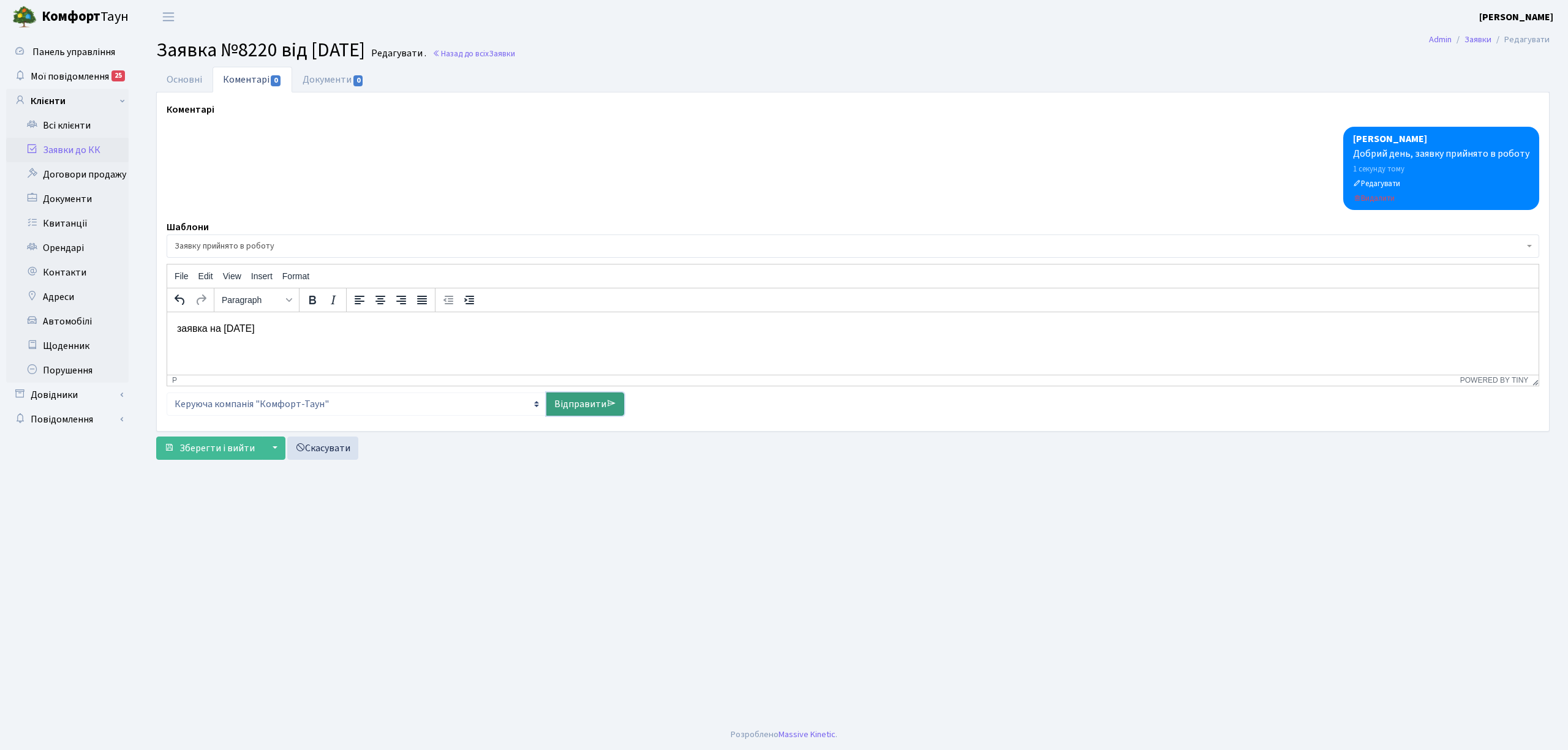
click at [604, 411] on link "Відправити" at bounding box center [585, 404] width 78 height 24
